Goal: Find specific page/section: Find specific page/section

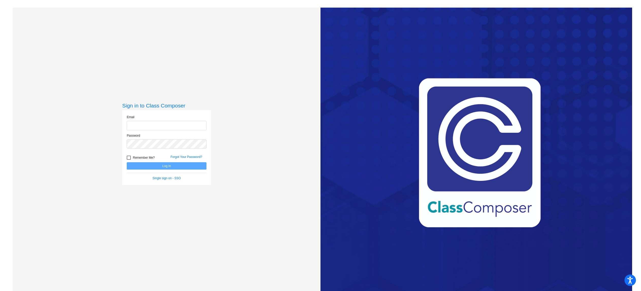
type input "[EMAIL_ADDRESS][DOMAIN_NAME]"
click at [175, 167] on button "Log In" at bounding box center [167, 165] width 80 height 7
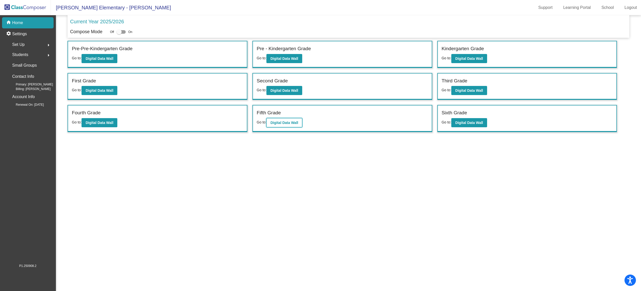
click at [282, 123] on b "Digital Data Wall" at bounding box center [284, 123] width 28 height 4
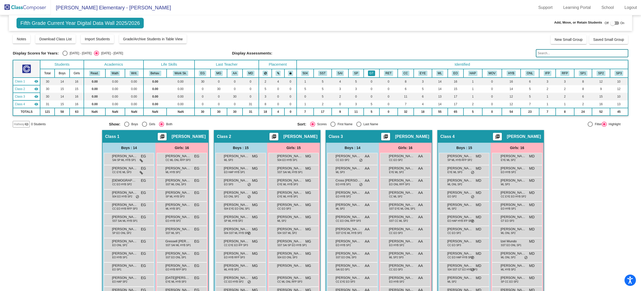
click at [369, 73] on button "GT" at bounding box center [371, 74] width 7 height 6
